Goal: Task Accomplishment & Management: Manage account settings

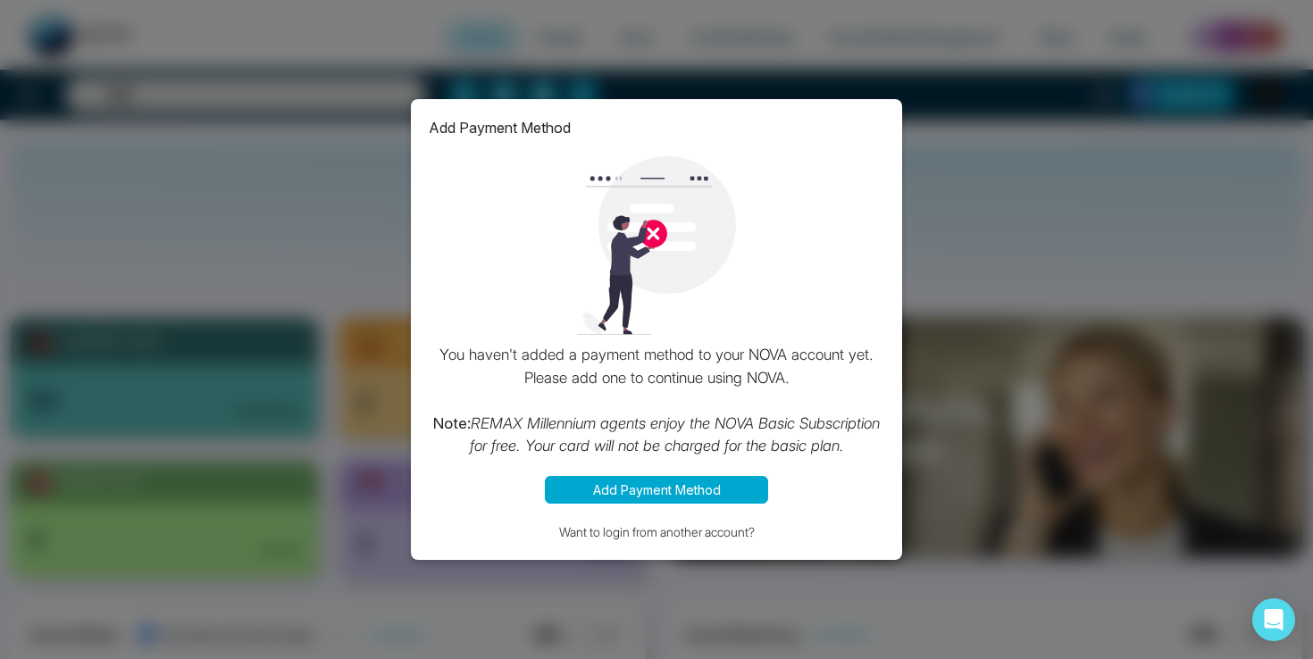
select select "*"
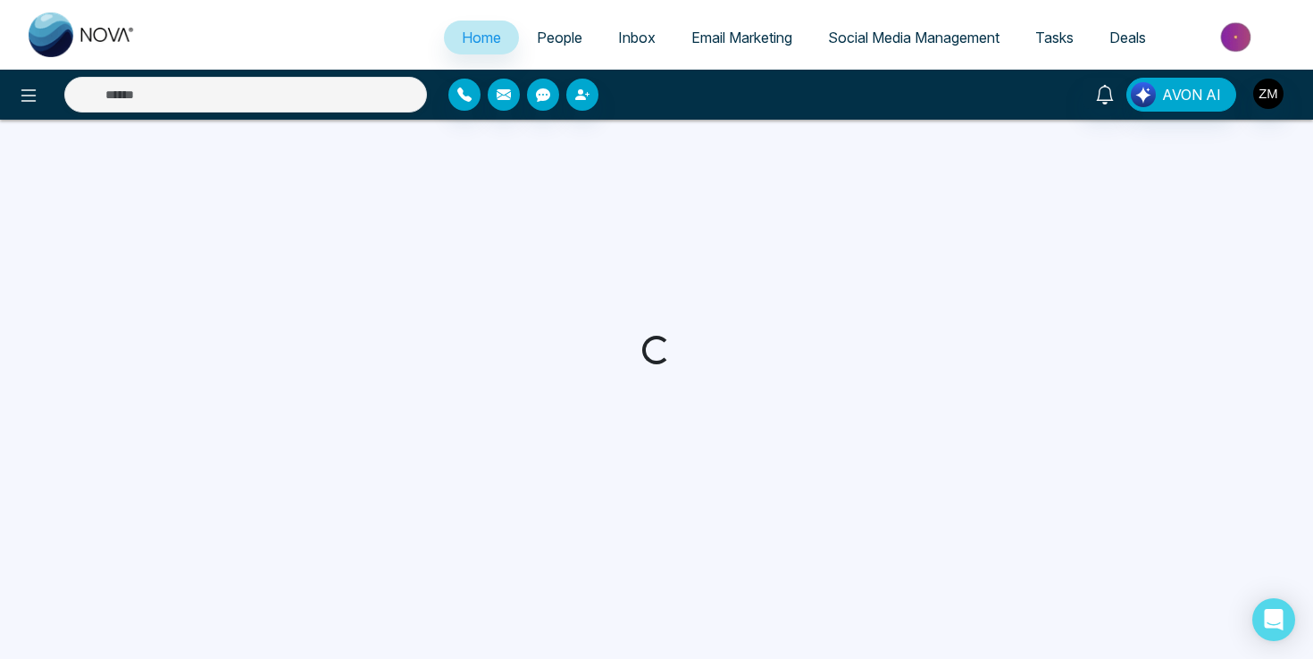
select select "*"
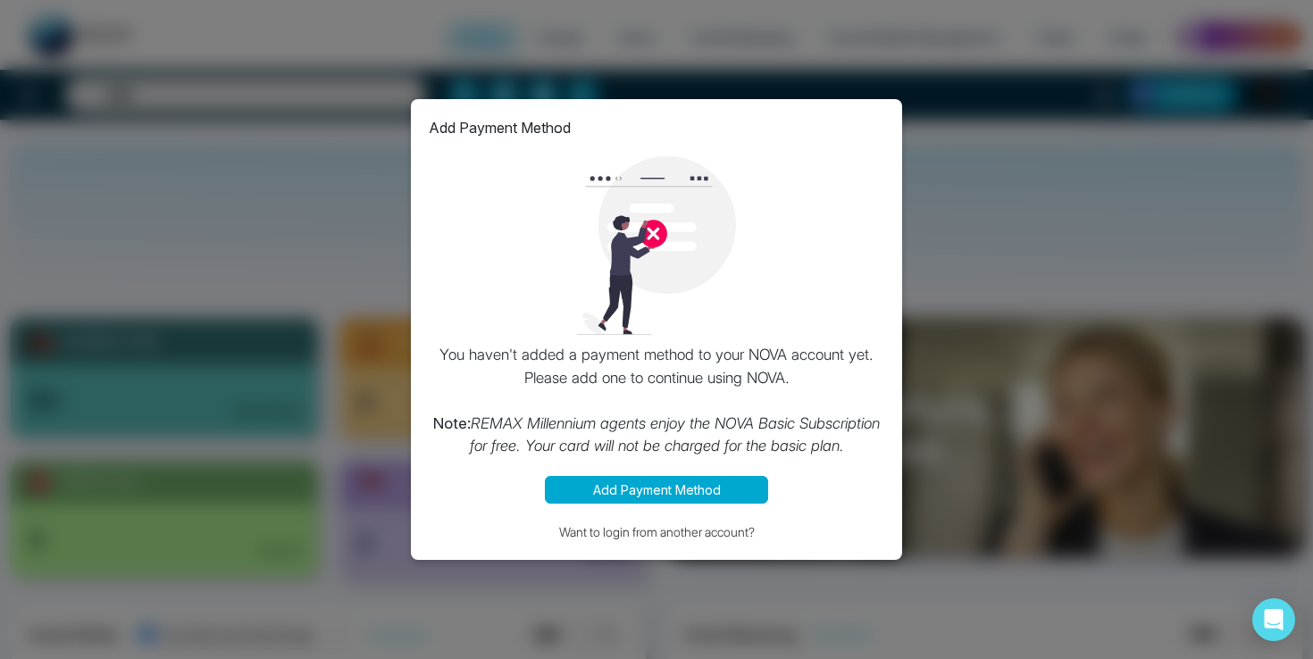
click at [703, 492] on button "Add Payment Method" at bounding box center [656, 490] width 223 height 28
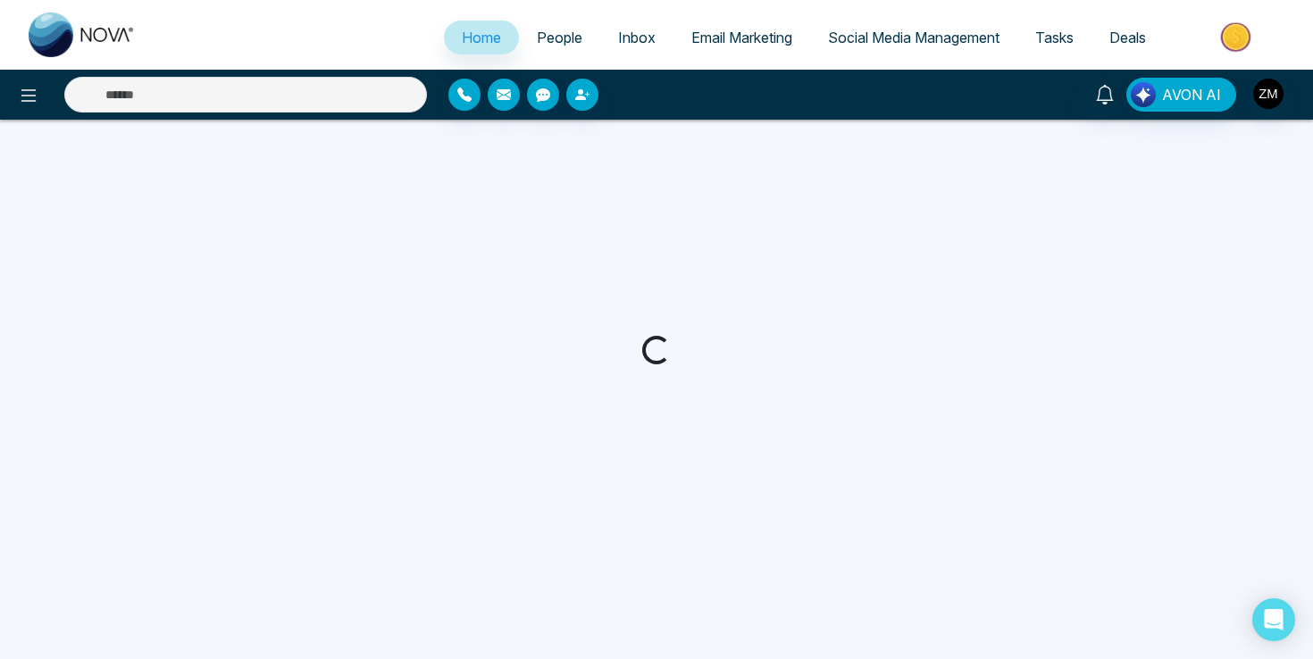
select select "*"
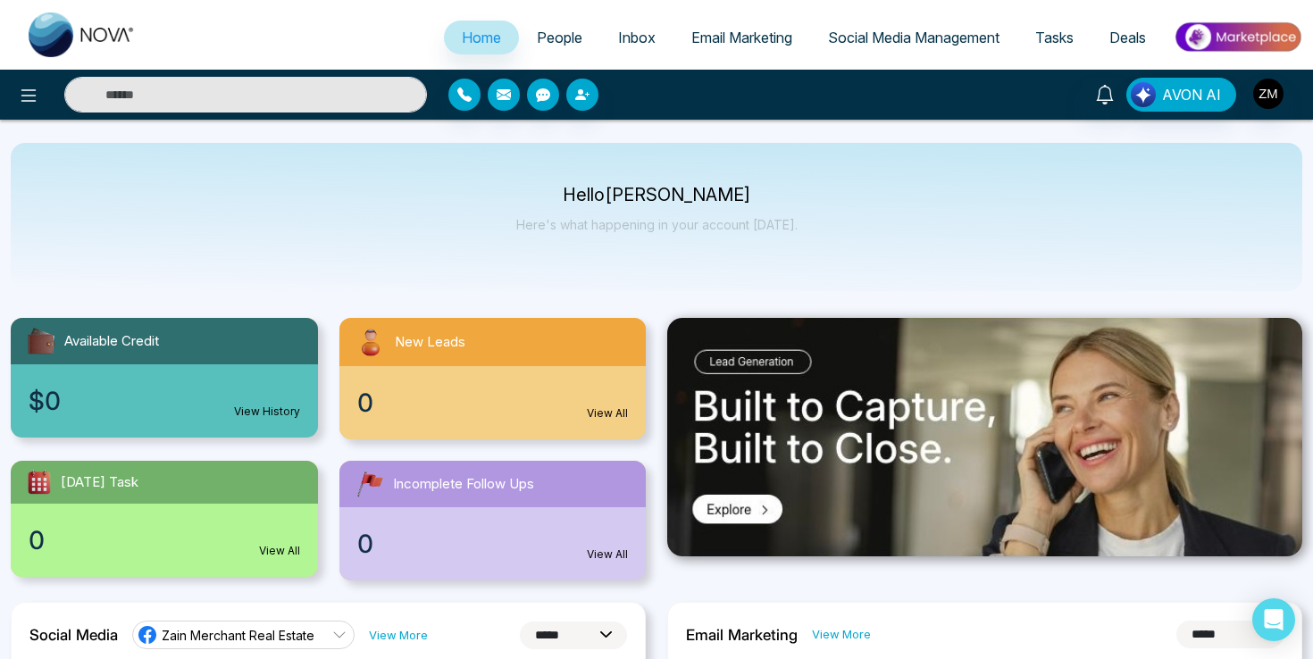
click at [273, 406] on link "View History" at bounding box center [267, 412] width 66 height 16
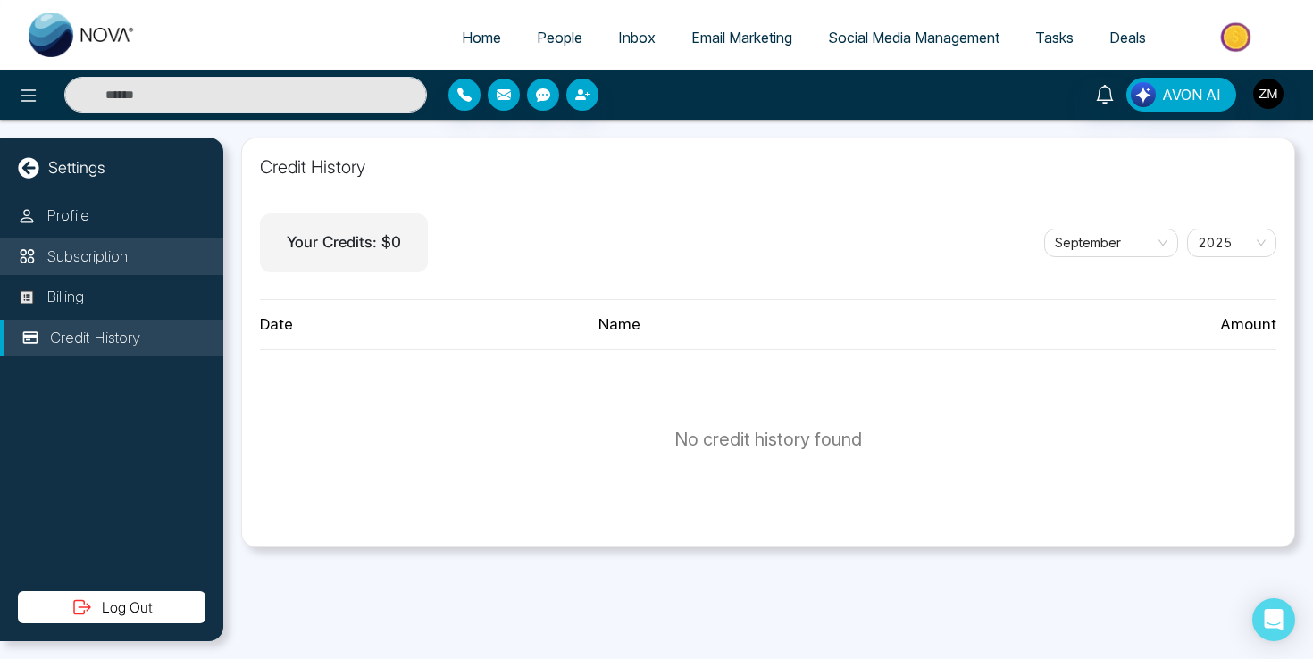
click at [118, 259] on p "Subscription" at bounding box center [86, 257] width 81 height 23
